Goal: Task Accomplishment & Management: Manage account settings

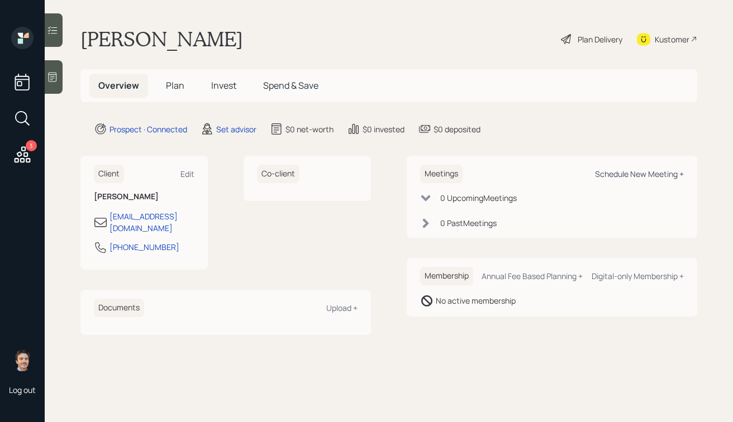
click at [643, 179] on div "Schedule New Meeting +" at bounding box center [639, 174] width 89 height 11
select select "round-[PERSON_NAME]"
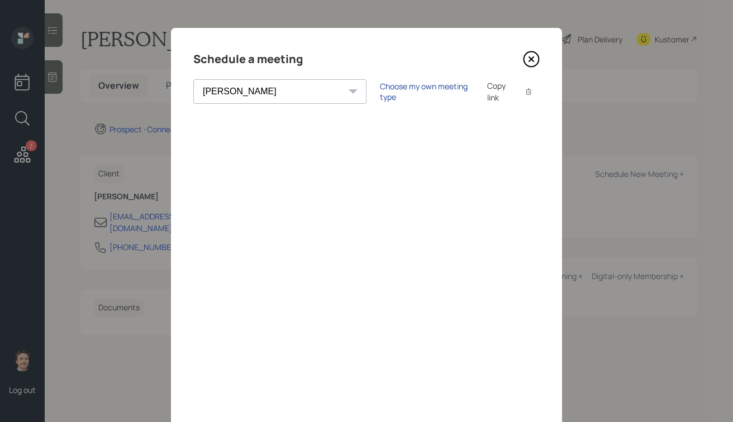
click at [383, 92] on div "Choose my own meeting type" at bounding box center [427, 91] width 94 height 21
click at [530, 58] on icon at bounding box center [531, 59] width 4 height 4
